Goal: Task Accomplishment & Management: Complete application form

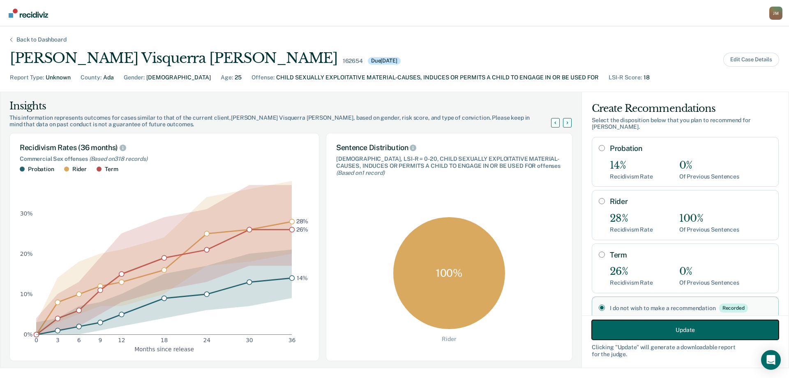
click at [666, 327] on button "Update" at bounding box center [685, 330] width 187 height 20
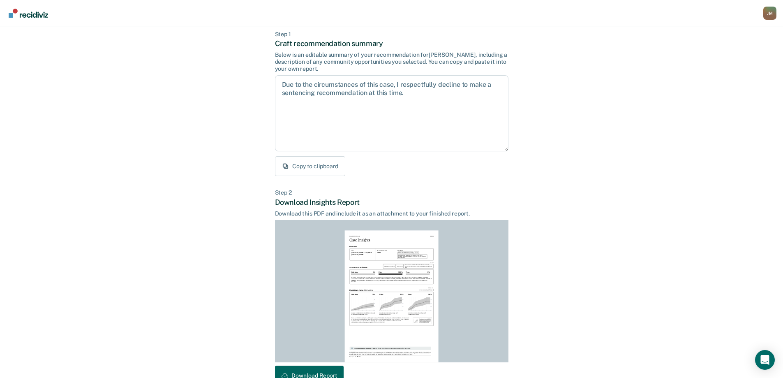
scroll to position [91, 0]
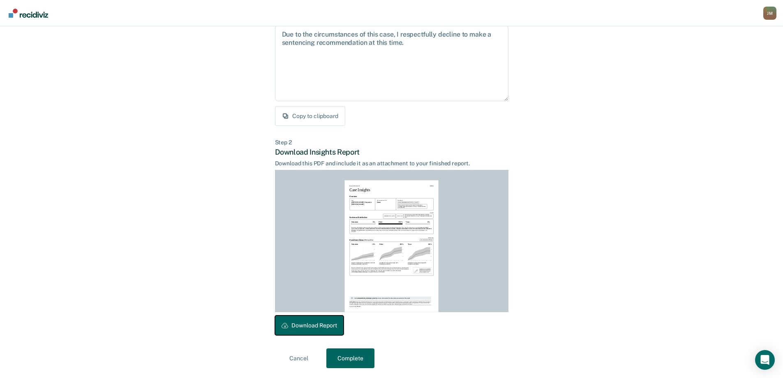
click at [330, 324] on button "Download Report" at bounding box center [309, 325] width 69 height 20
click at [362, 357] on button "Complete" at bounding box center [350, 358] width 48 height 20
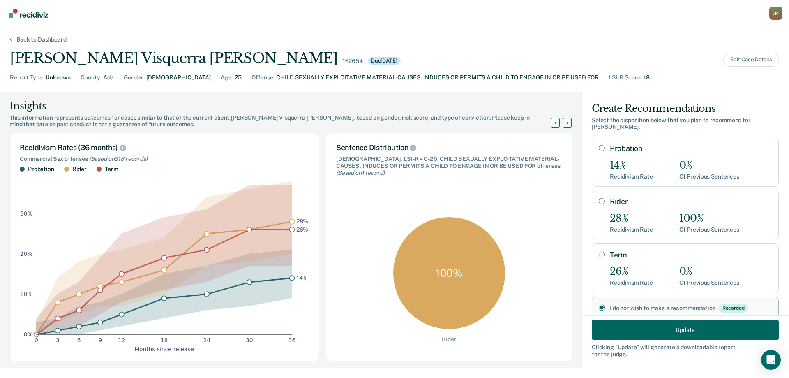
click at [44, 37] on div "Back to Dashboard" at bounding box center [42, 39] width 70 height 7
